Goal: Book appointment/travel/reservation

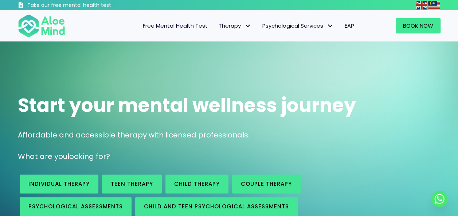
scroll to position [36, 0]
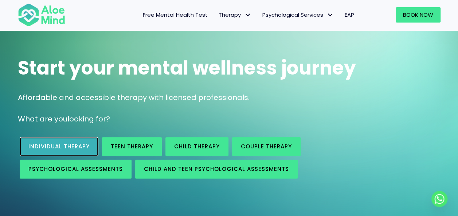
click at [62, 148] on span "Individual therapy" at bounding box center [58, 147] width 61 height 8
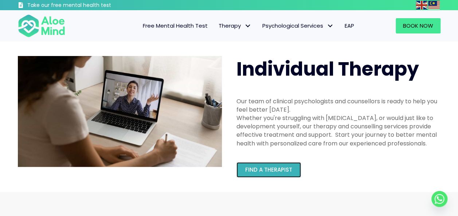
click at [278, 167] on span "Find a therapist" at bounding box center [268, 170] width 47 height 8
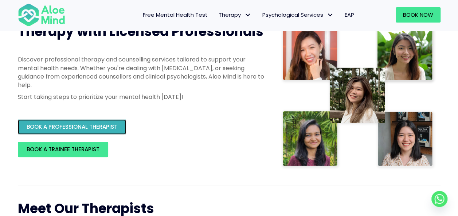
click at [73, 128] on span "BOOK A PROFESSIONAL THERAPIST" at bounding box center [72, 127] width 91 height 8
